Goal: Task Accomplishment & Management: Manage account settings

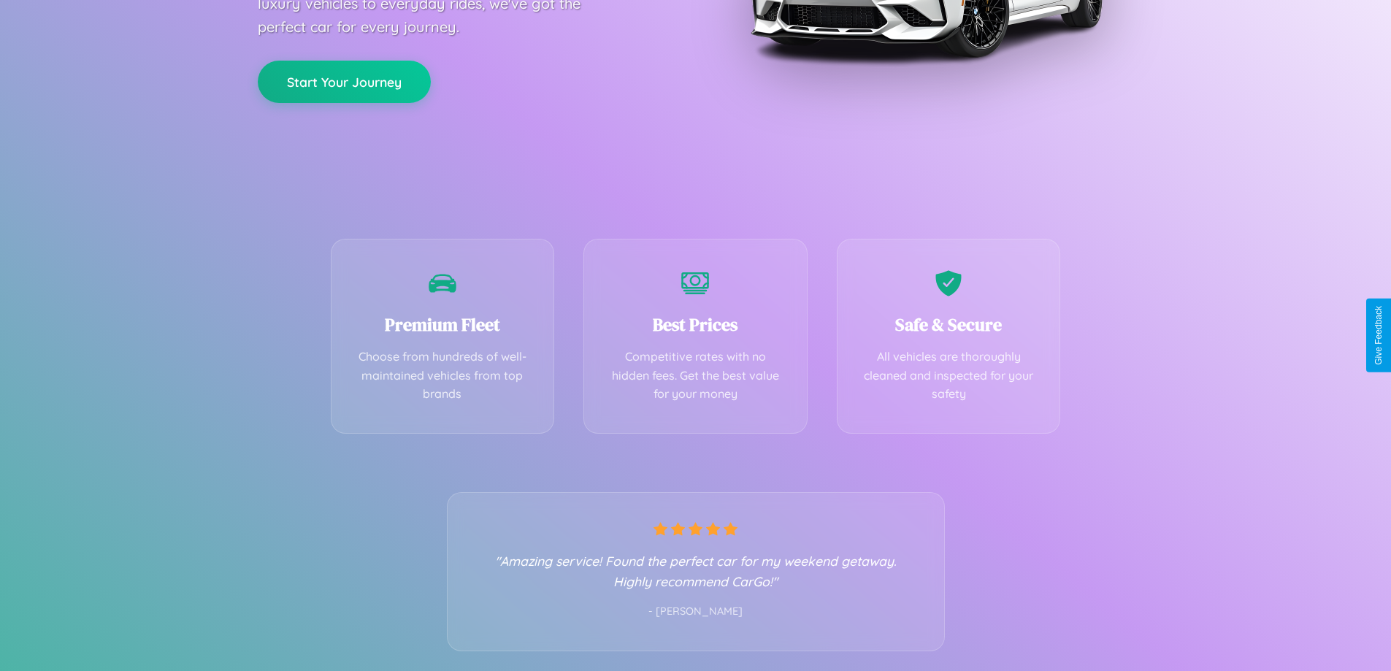
scroll to position [288, 0]
click at [695, 335] on div "Best Prices Competitive rates with no hidden fees. Get the best value for your …" at bounding box center [695, 331] width 224 height 195
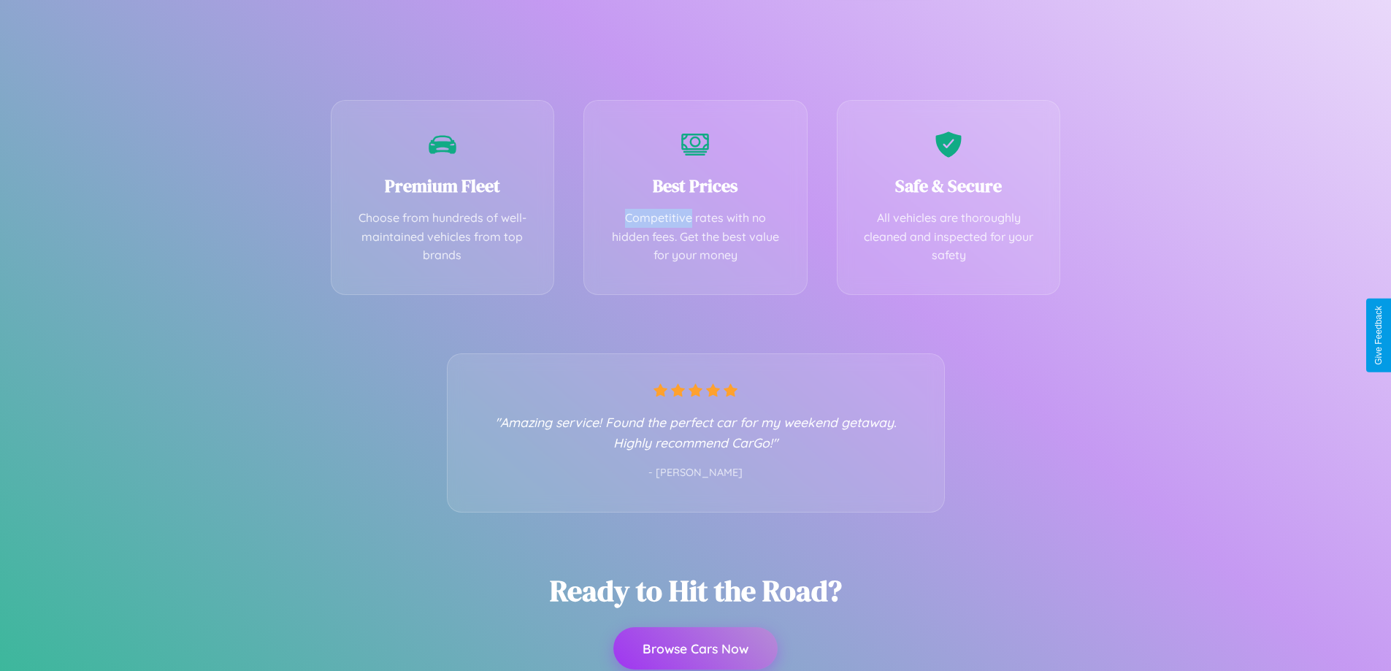
click at [695, 648] on button "Browse Cars Now" at bounding box center [695, 648] width 164 height 42
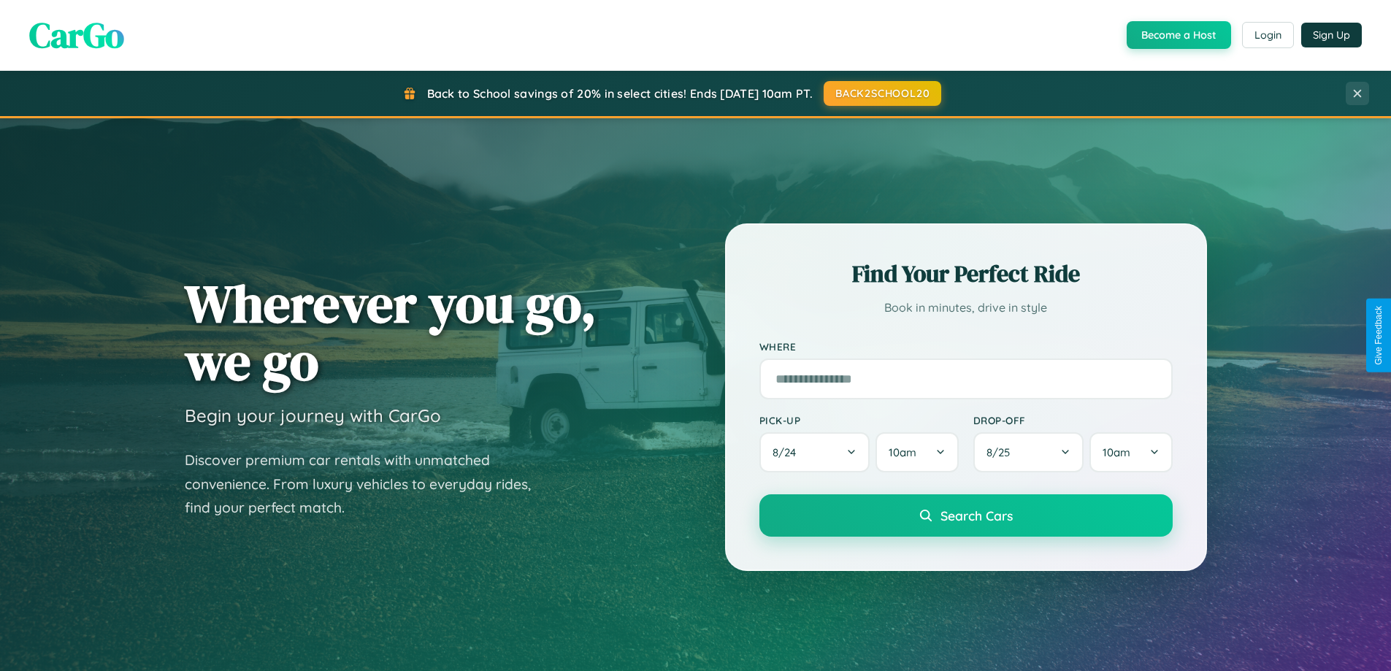
scroll to position [1004, 0]
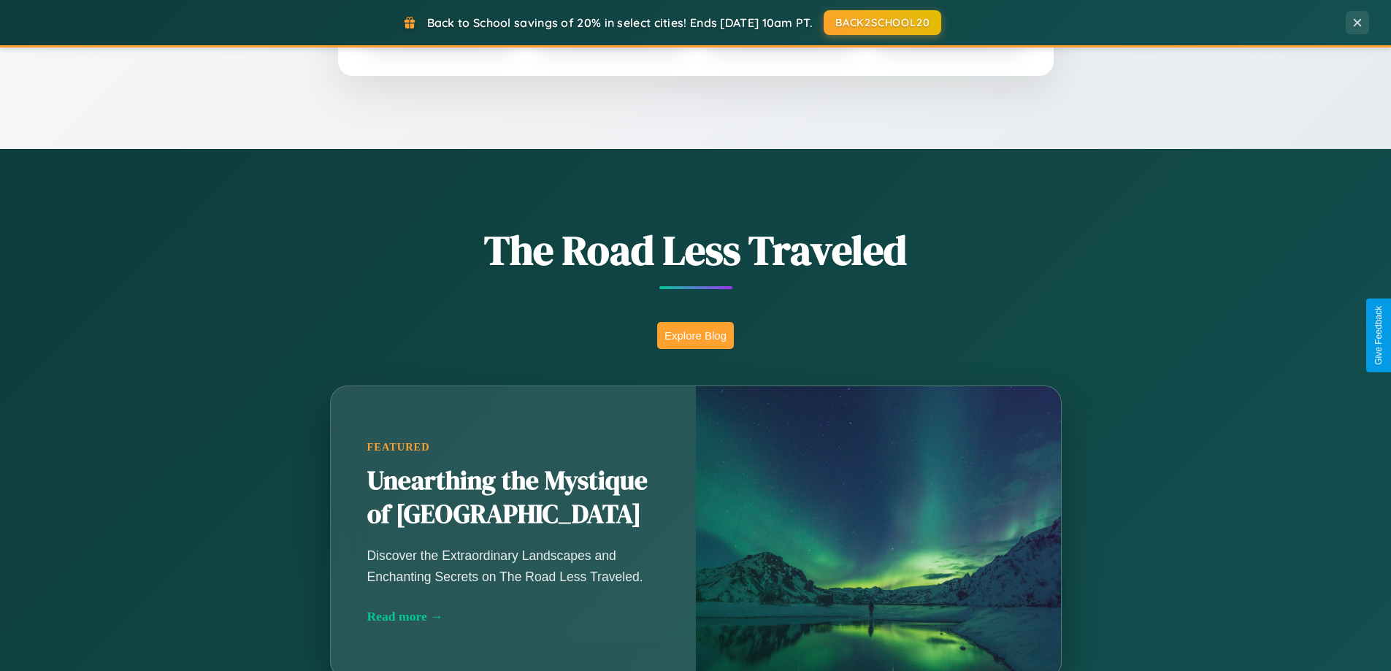
click at [695, 335] on button "Explore Blog" at bounding box center [695, 335] width 77 height 27
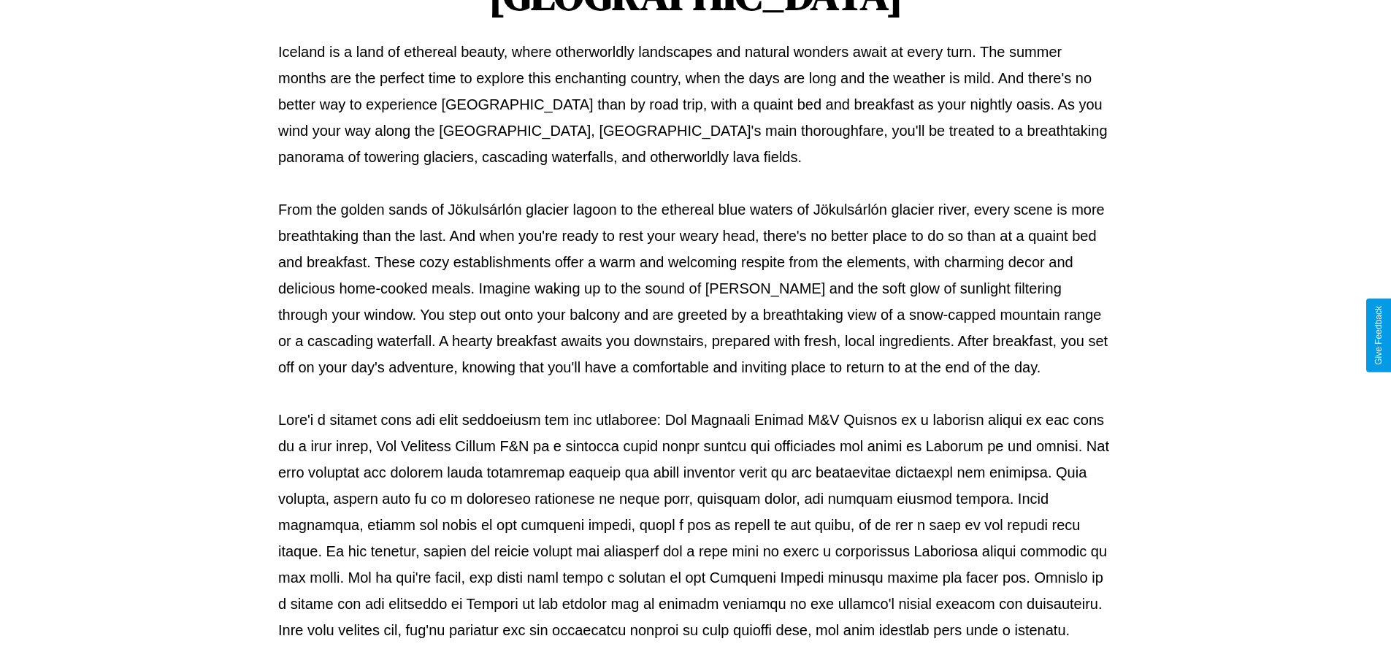
scroll to position [472, 0]
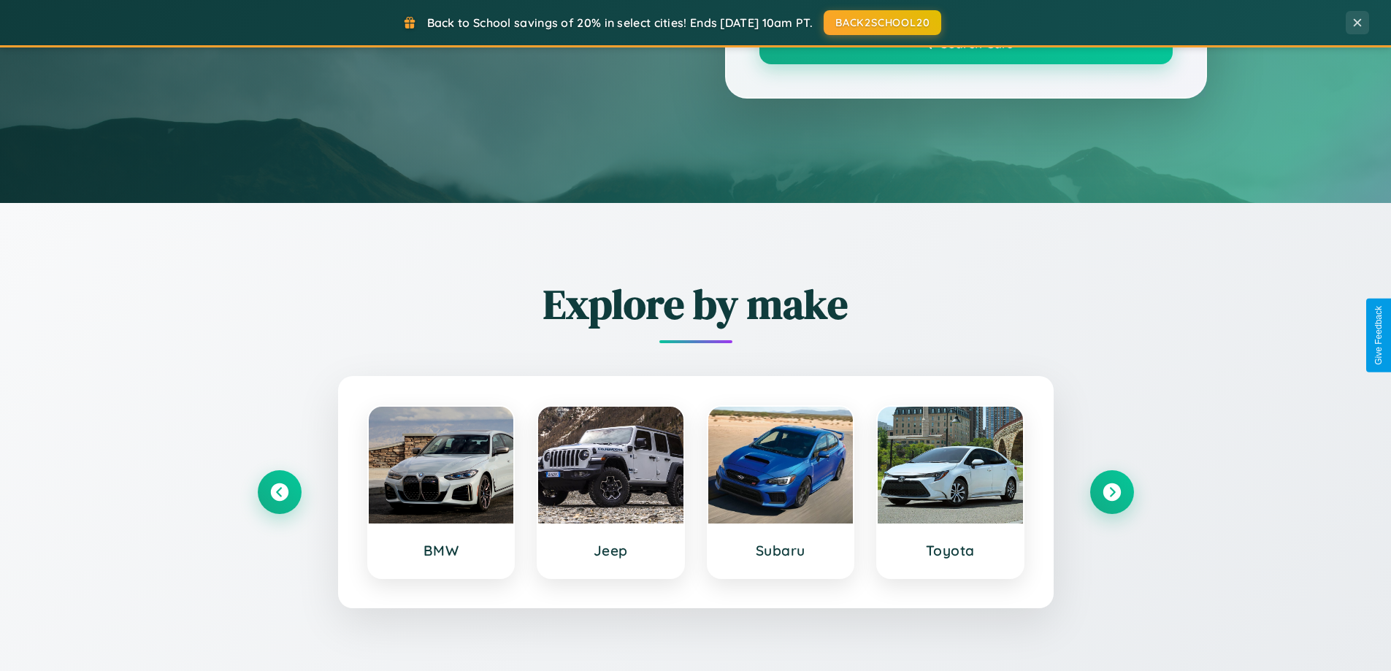
scroll to position [1004, 0]
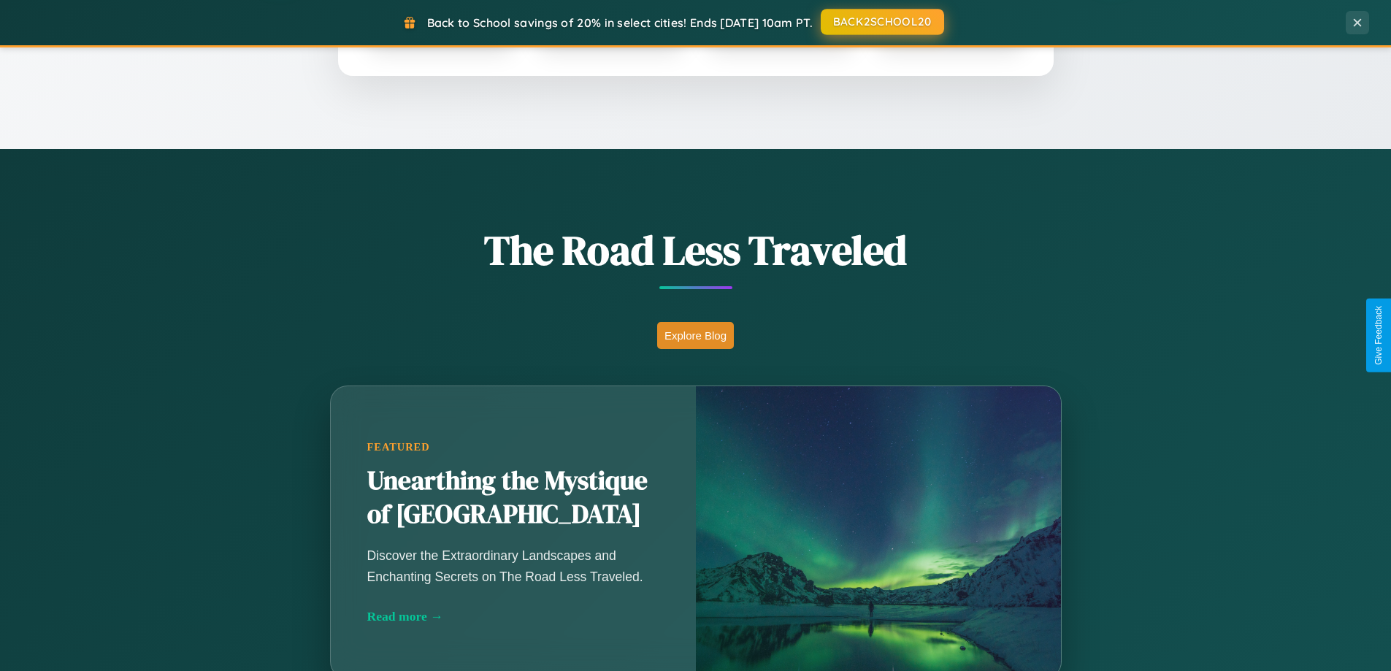
click at [881, 23] on button "BACK2SCHOOL20" at bounding box center [881, 22] width 123 height 26
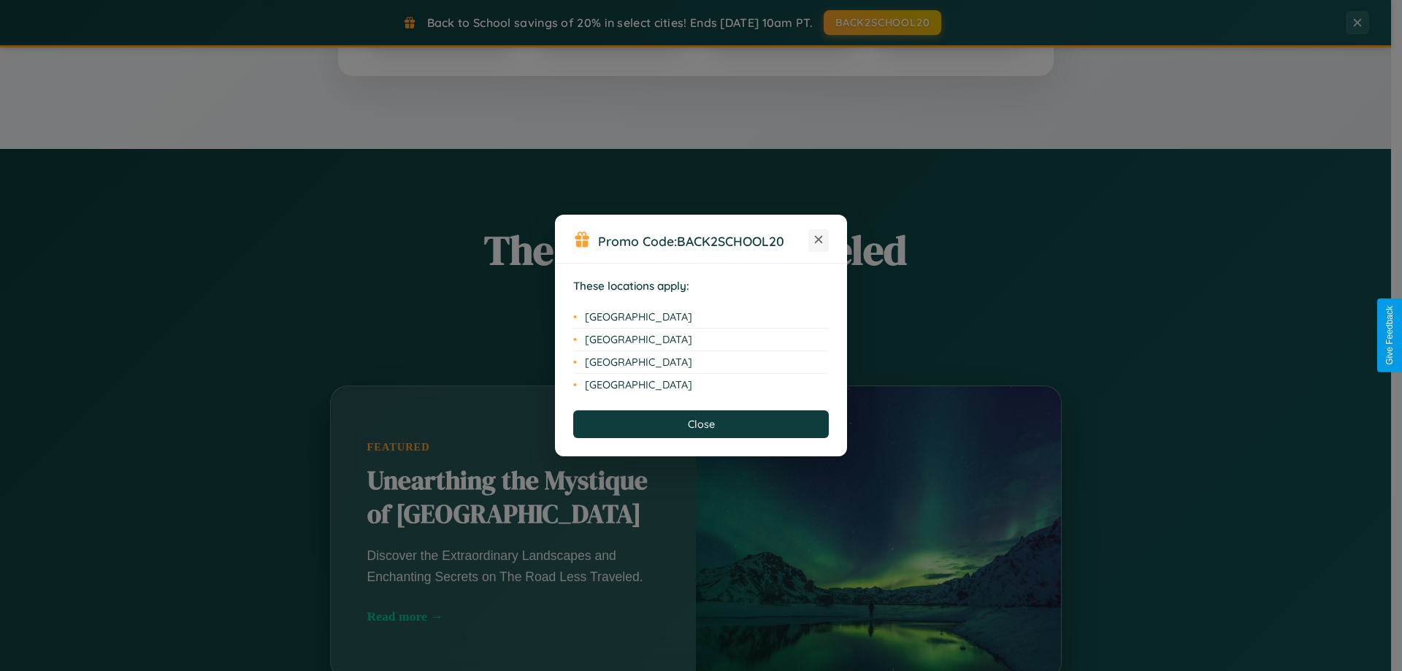
click at [818, 240] on icon at bounding box center [819, 240] width 8 height 8
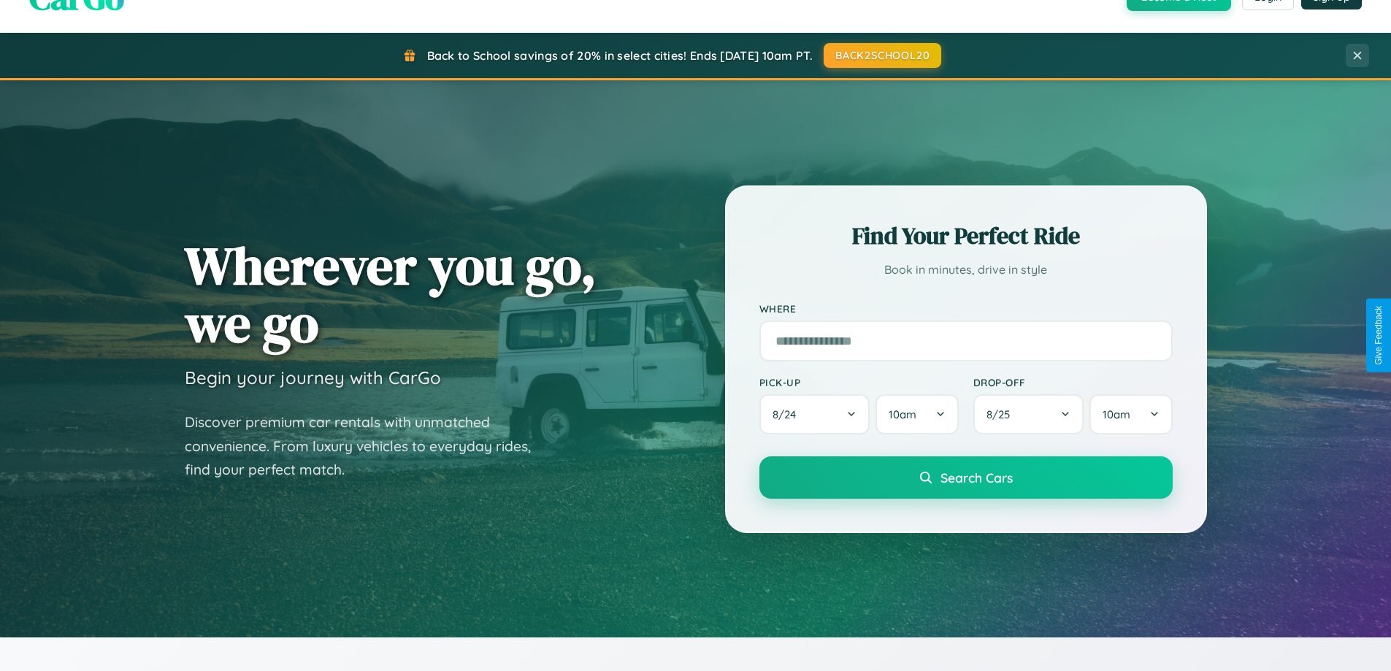
scroll to position [0, 0]
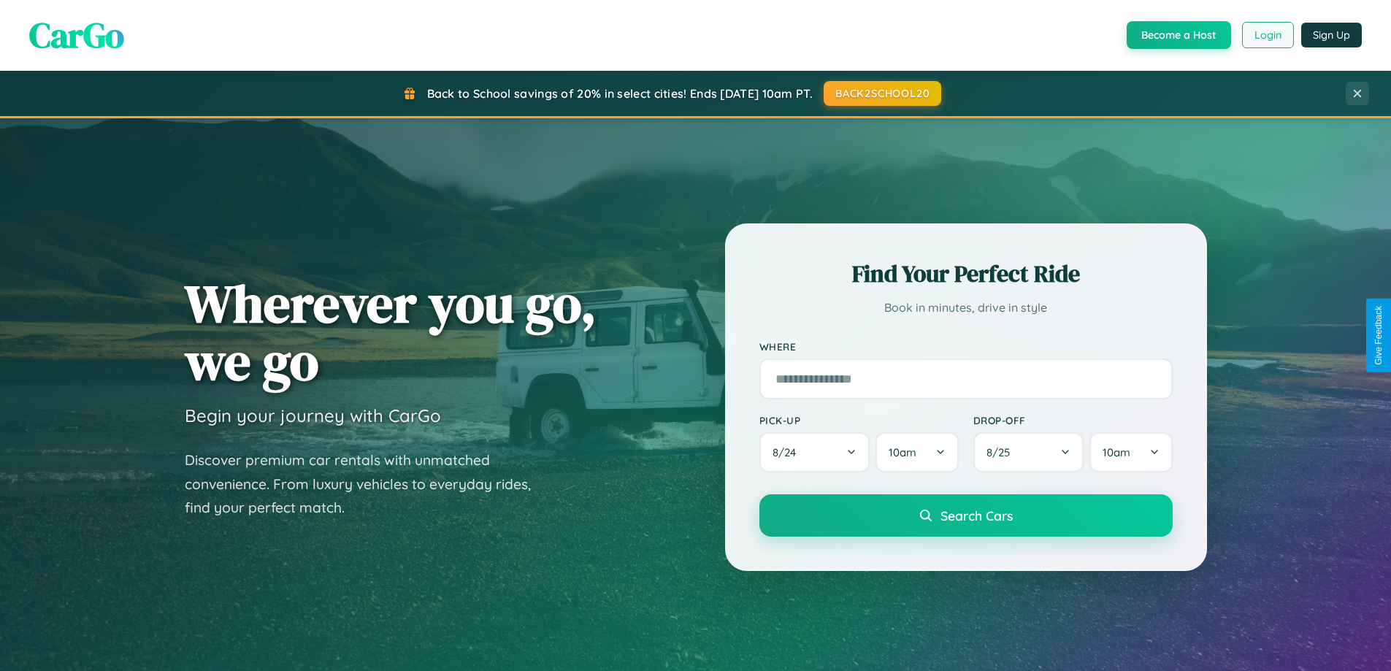
click at [1267, 35] on button "Login" at bounding box center [1268, 35] width 52 height 26
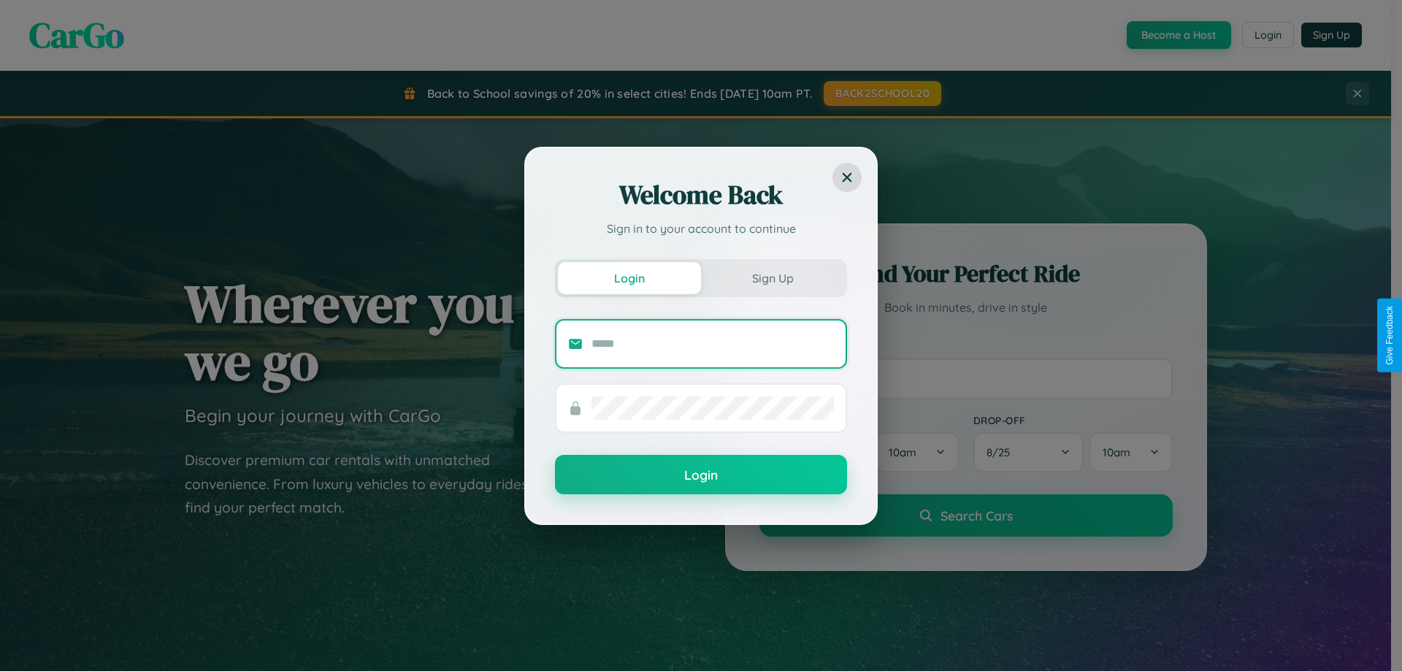
click at [712, 343] on input "text" at bounding box center [712, 343] width 242 height 23
type input "**********"
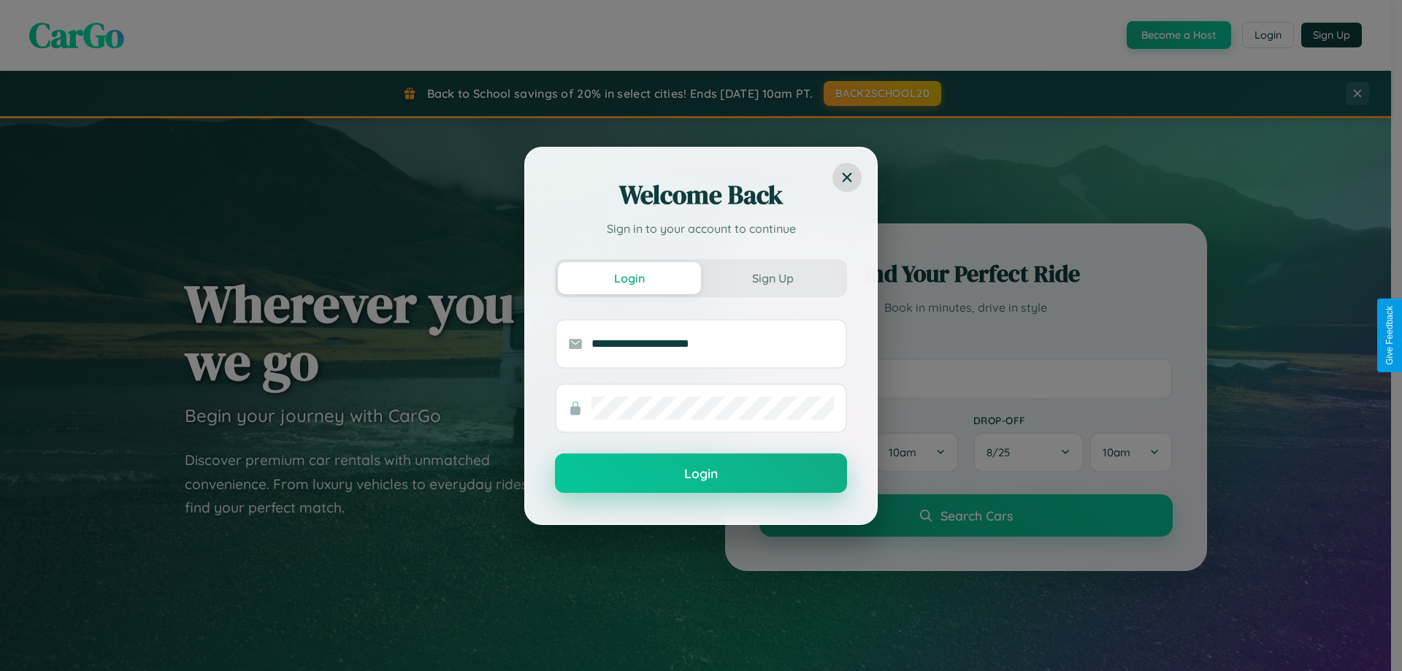
click at [701, 474] on button "Login" at bounding box center [701, 472] width 292 height 39
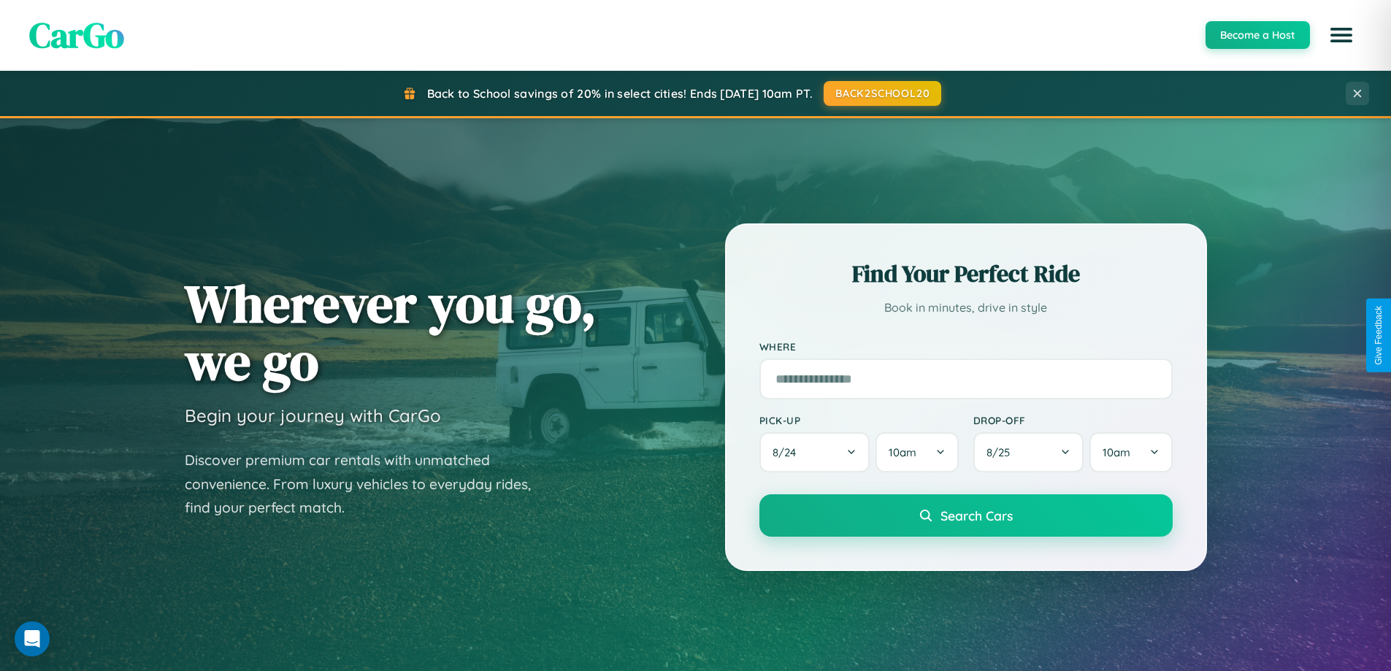
scroll to position [629, 0]
